Goal: Task Accomplishment & Management: Use online tool/utility

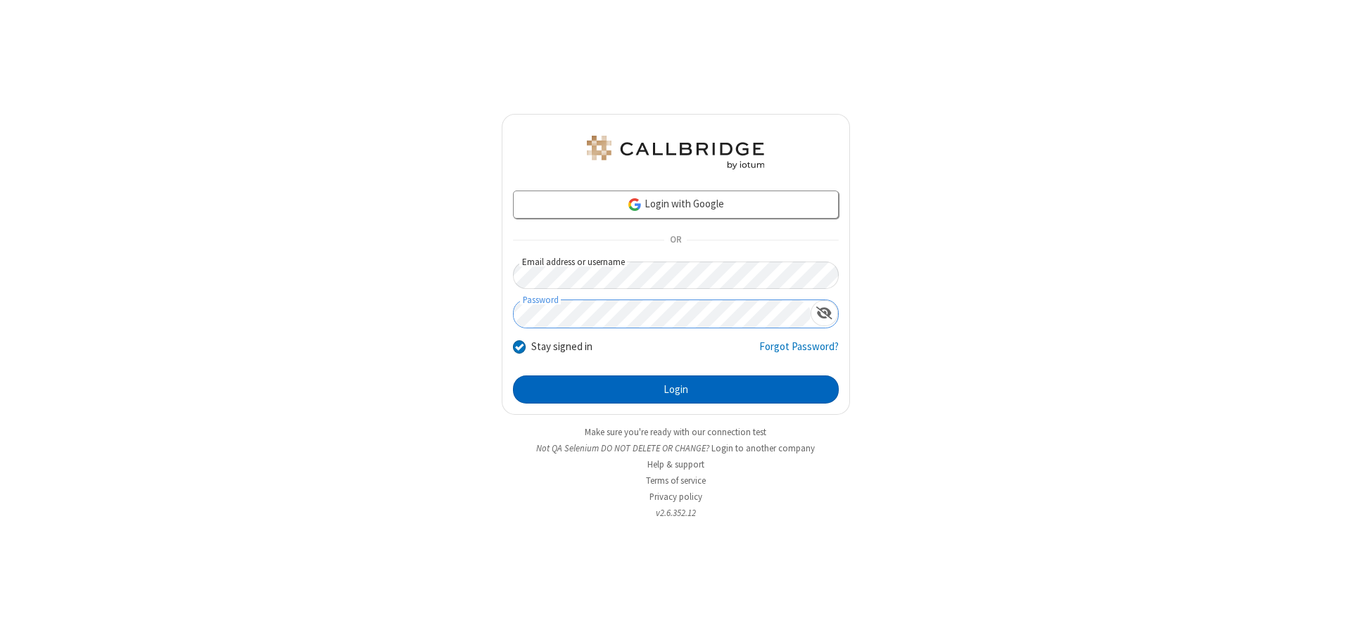
click at [675, 390] on button "Login" at bounding box center [676, 390] width 326 height 28
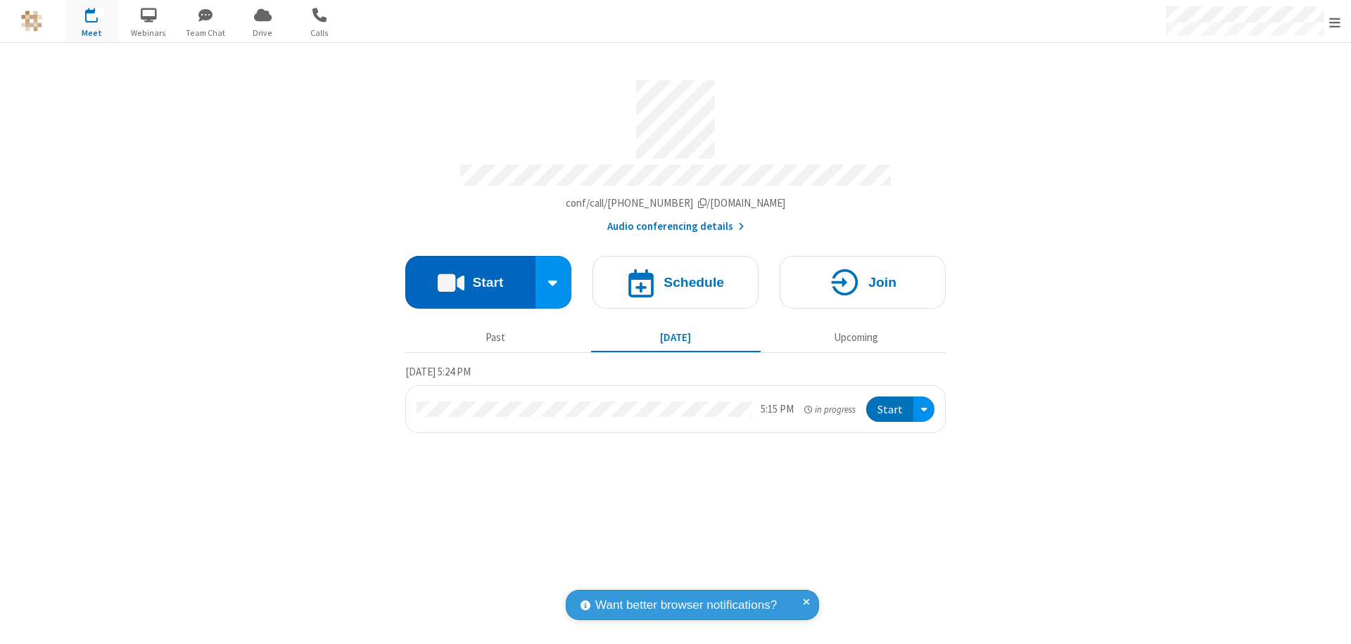
click at [470, 276] on button "Start" at bounding box center [470, 282] width 130 height 53
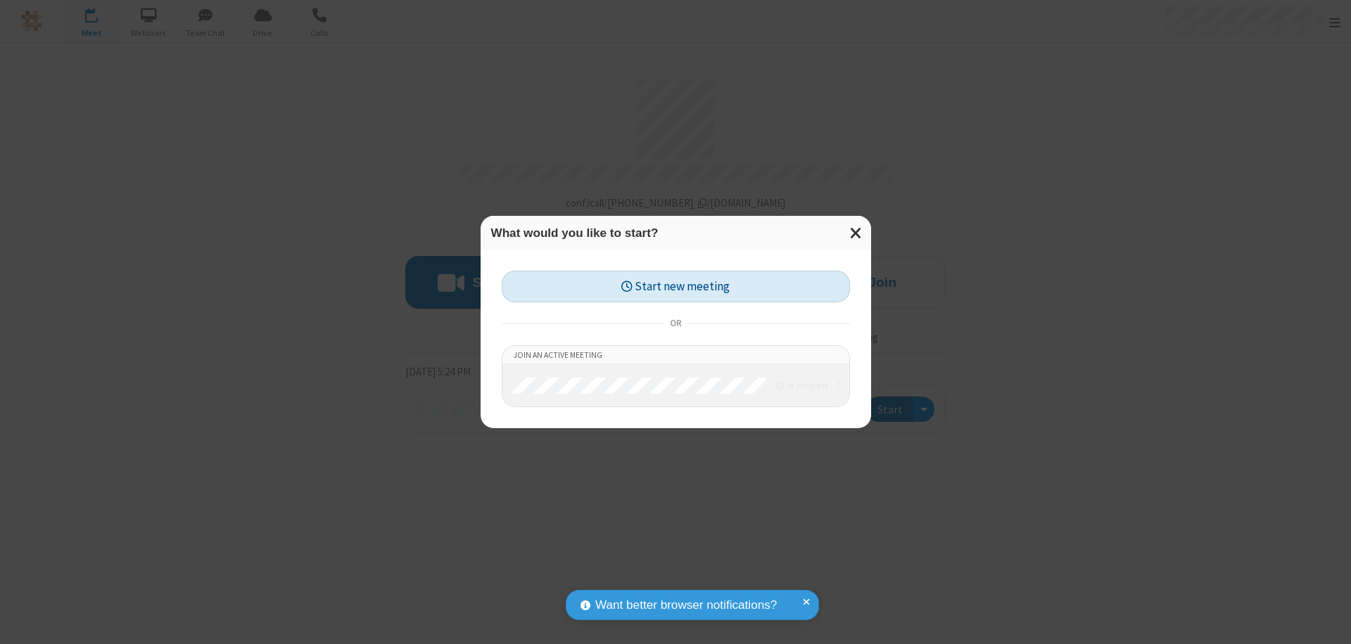
click at [675, 286] on button "Start new meeting" at bounding box center [676, 287] width 348 height 32
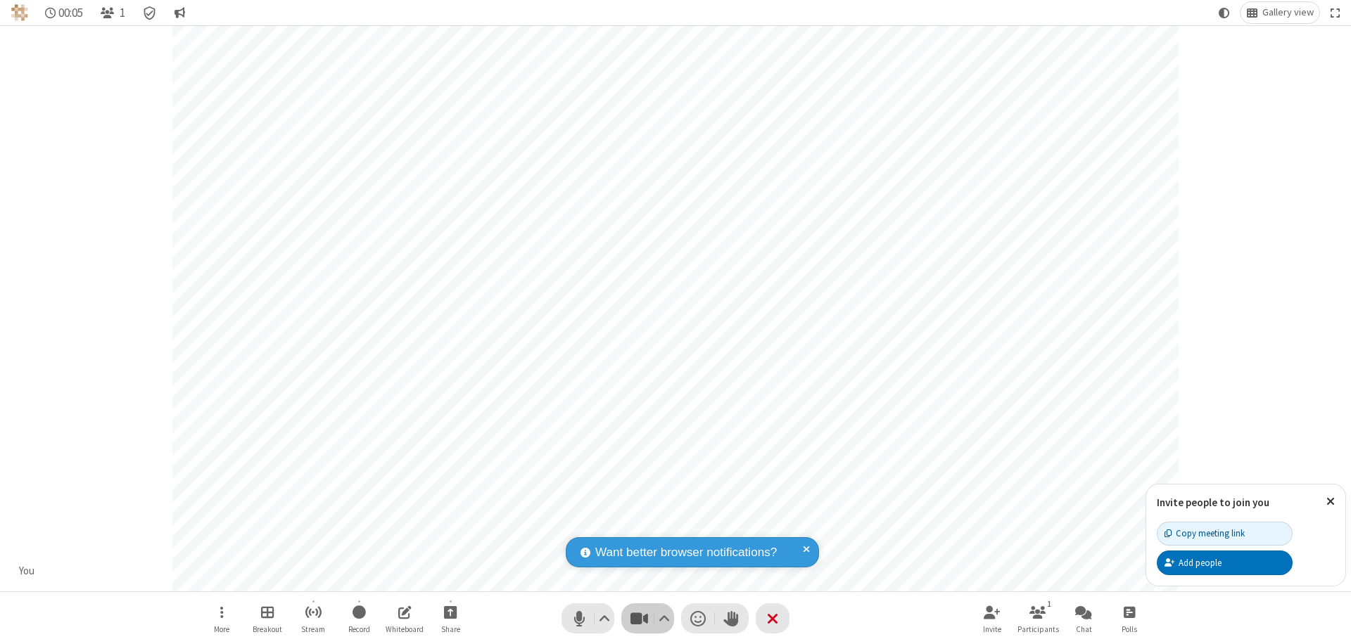
click at [639, 618] on span "Stop video (⌘+Shift+V)" at bounding box center [638, 619] width 21 height 20
click at [639, 618] on span "Start video (⌘+Shift+V)" at bounding box center [638, 619] width 21 height 20
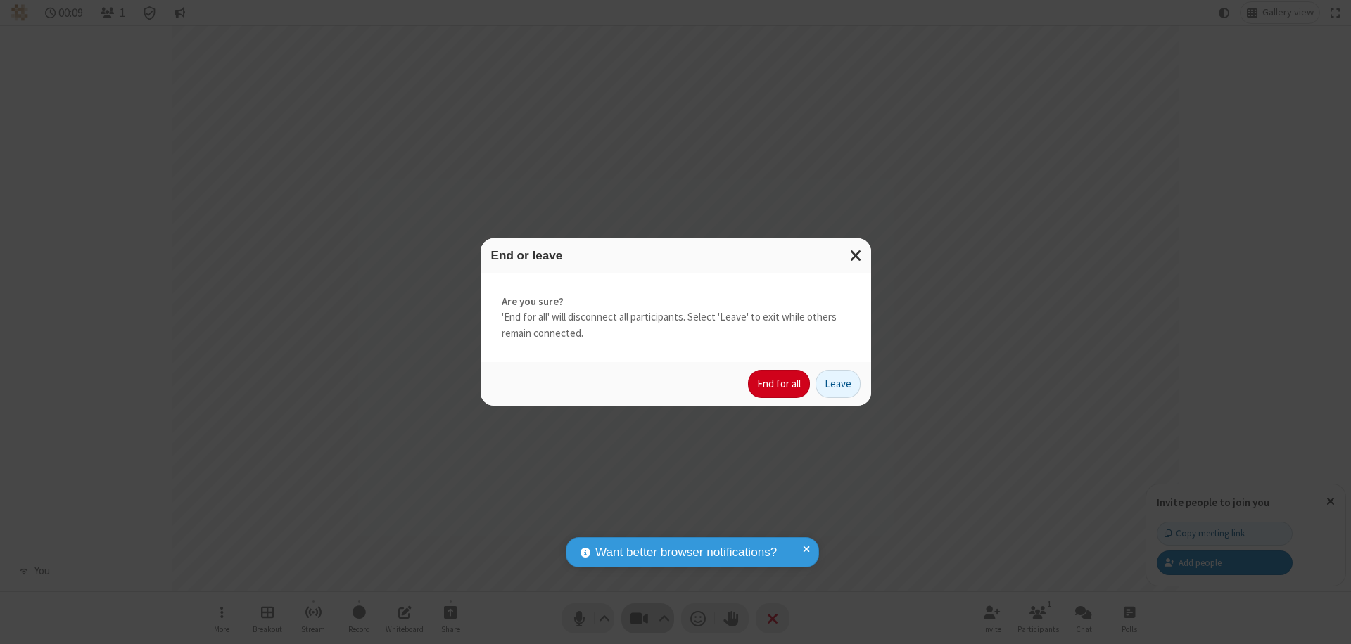
click at [780, 384] on button "End for all" at bounding box center [779, 384] width 62 height 28
